Goal: Find specific page/section: Find specific page/section

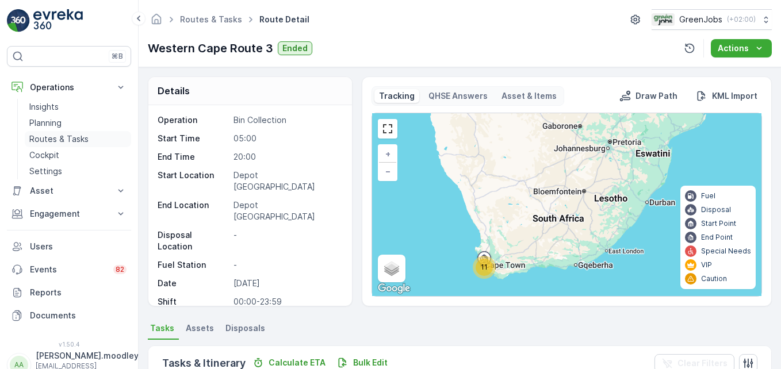
click at [74, 138] on p "Routes & Tasks" at bounding box center [58, 138] width 59 height 11
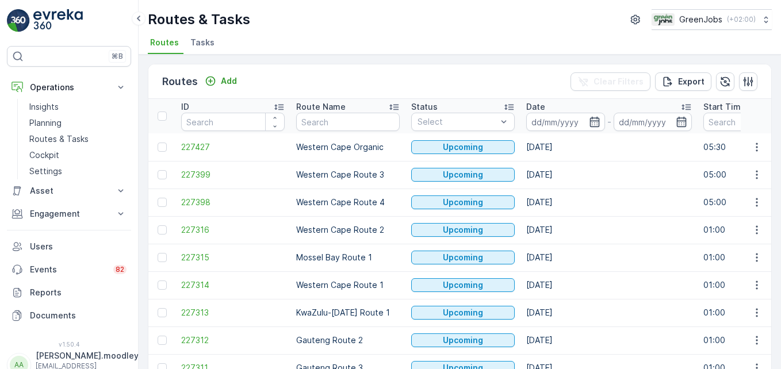
click at [547, 122] on input at bounding box center [565, 122] width 79 height 18
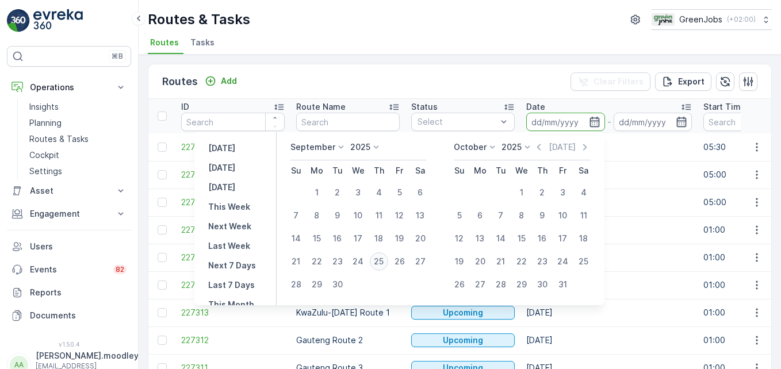
click at [385, 262] on div "25" at bounding box center [379, 261] width 18 height 18
type input "[DATE]"
click at [385, 262] on div "25" at bounding box center [379, 261] width 18 height 18
type input "[DATE]"
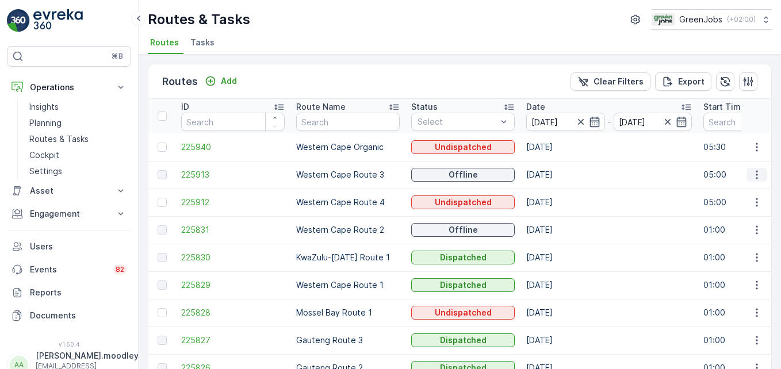
click at [751, 178] on icon "button" at bounding box center [756, 174] width 11 height 11
click at [738, 186] on div "See More Details" at bounding box center [736, 192] width 89 height 16
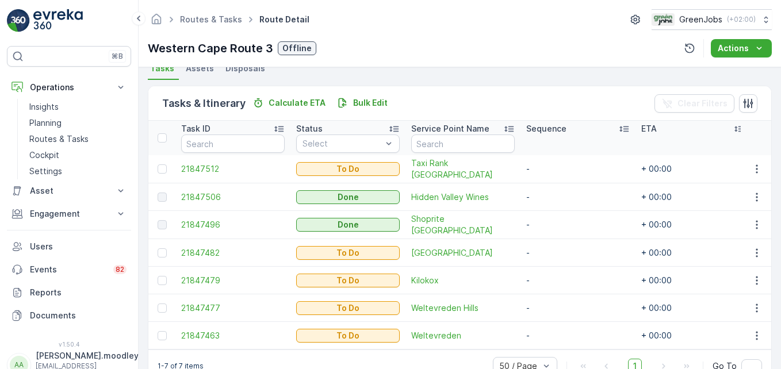
scroll to position [287, 0]
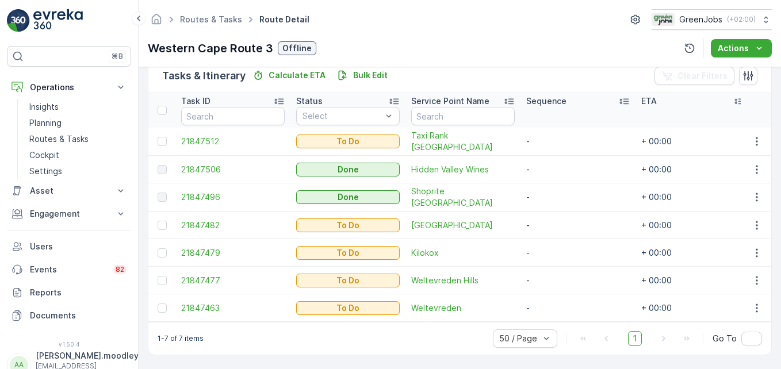
click at [448, 267] on td "Weltevreden Hills" at bounding box center [462, 281] width 115 height 28
drag, startPoint x: 491, startPoint y: 260, endPoint x: 411, endPoint y: 211, distance: 94.2
click at [492, 259] on td "Kilokox" at bounding box center [462, 253] width 115 height 28
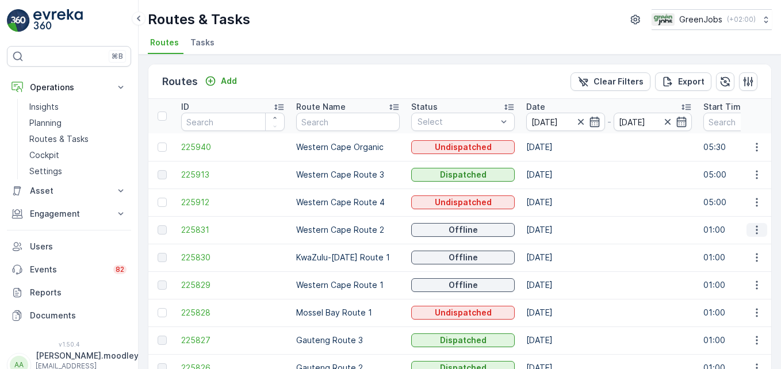
click at [755, 229] on icon "button" at bounding box center [756, 229] width 11 height 11
click at [742, 247] on span "See More Details" at bounding box center [729, 246] width 67 height 11
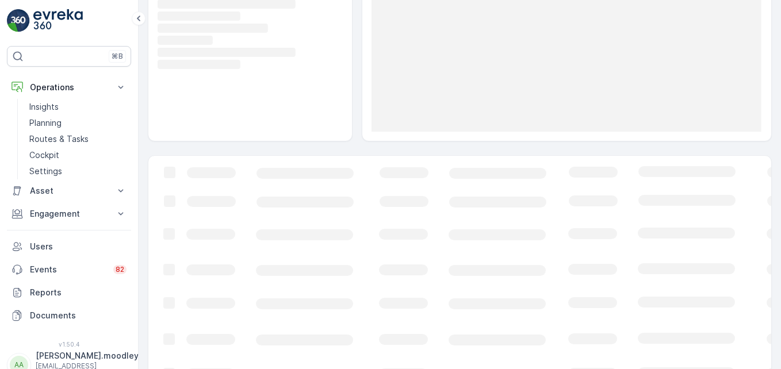
scroll to position [163, 0]
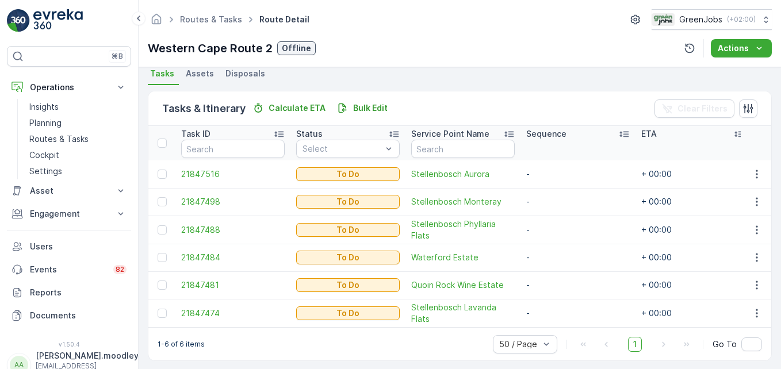
scroll to position [267, 0]
